Goal: Communication & Community: Ask a question

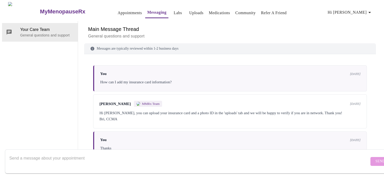
scroll to position [483, 0]
